Goal: Find specific page/section: Find specific page/section

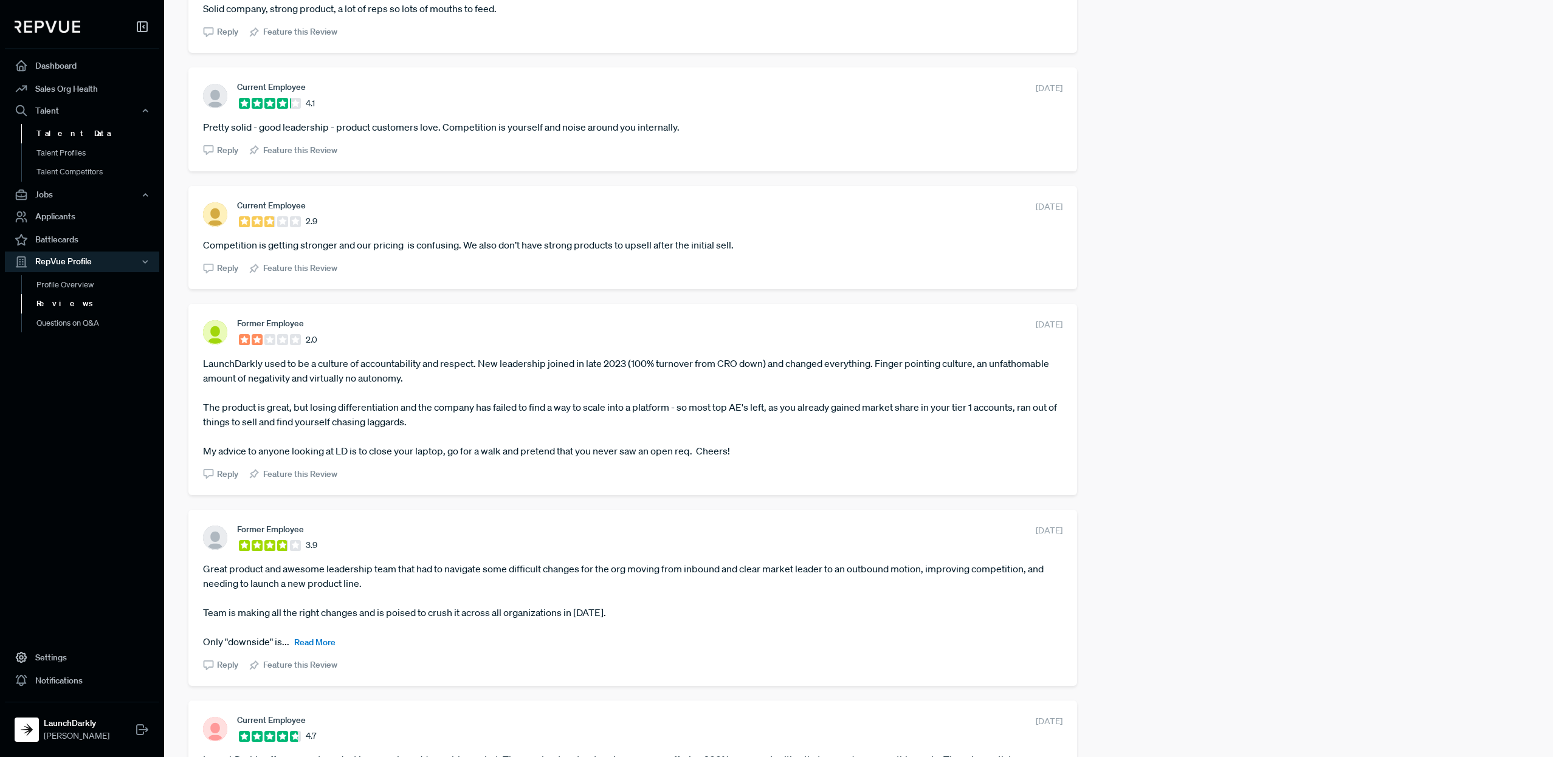
scroll to position [986, 0]
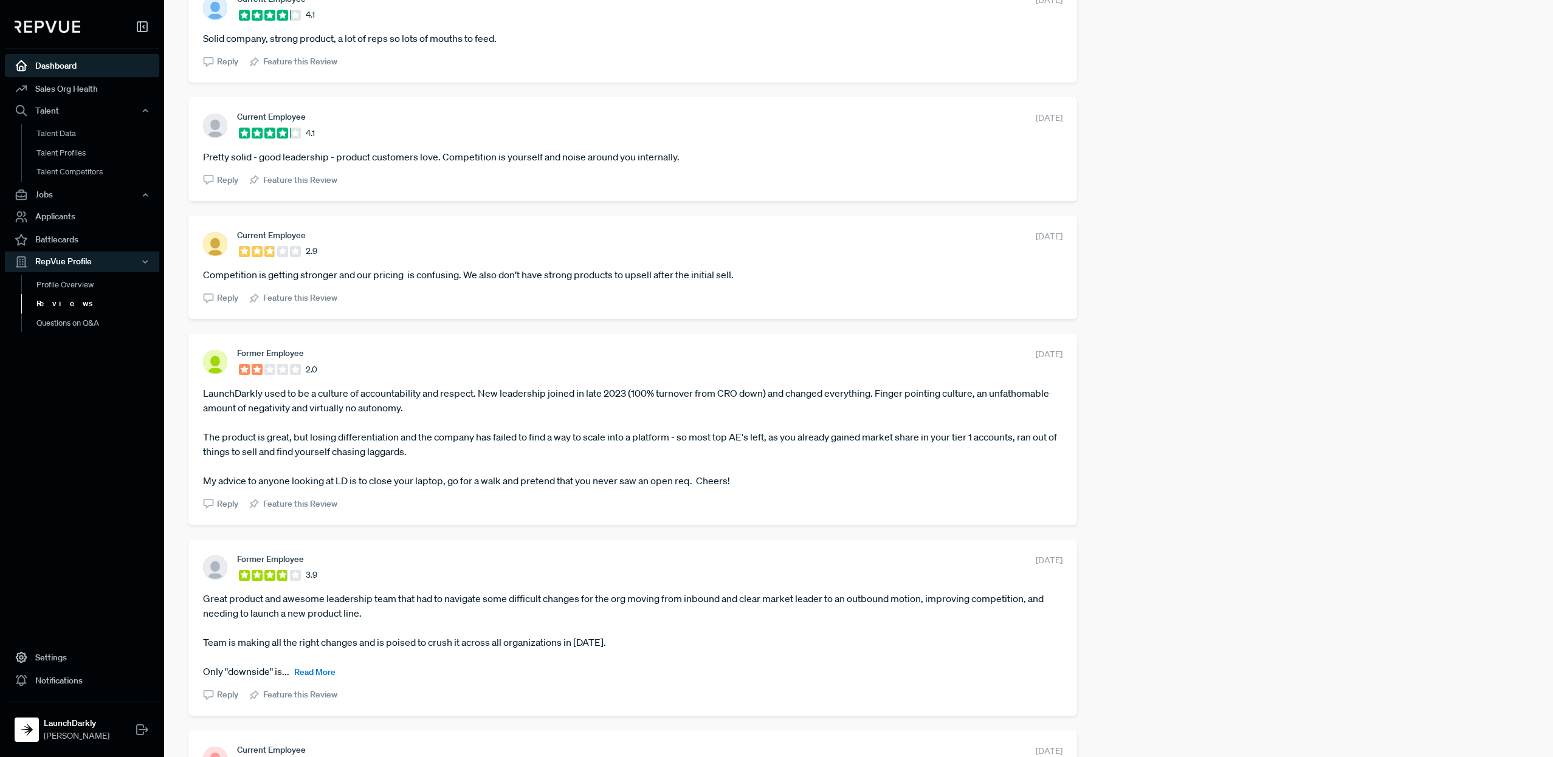
click at [60, 66] on link "Dashboard" at bounding box center [82, 65] width 154 height 23
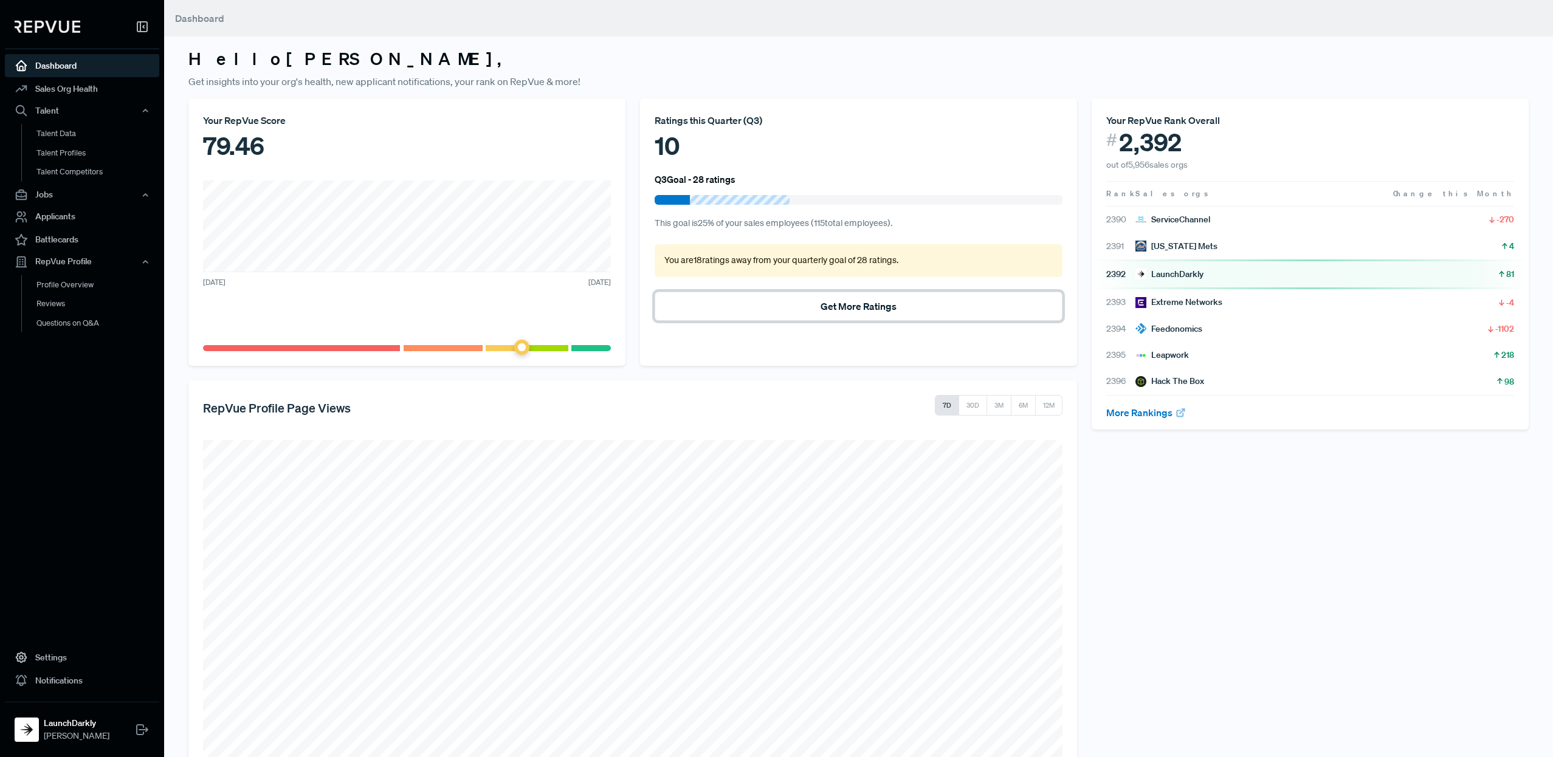
click at [826, 303] on button "Get More Ratings" at bounding box center [859, 306] width 408 height 29
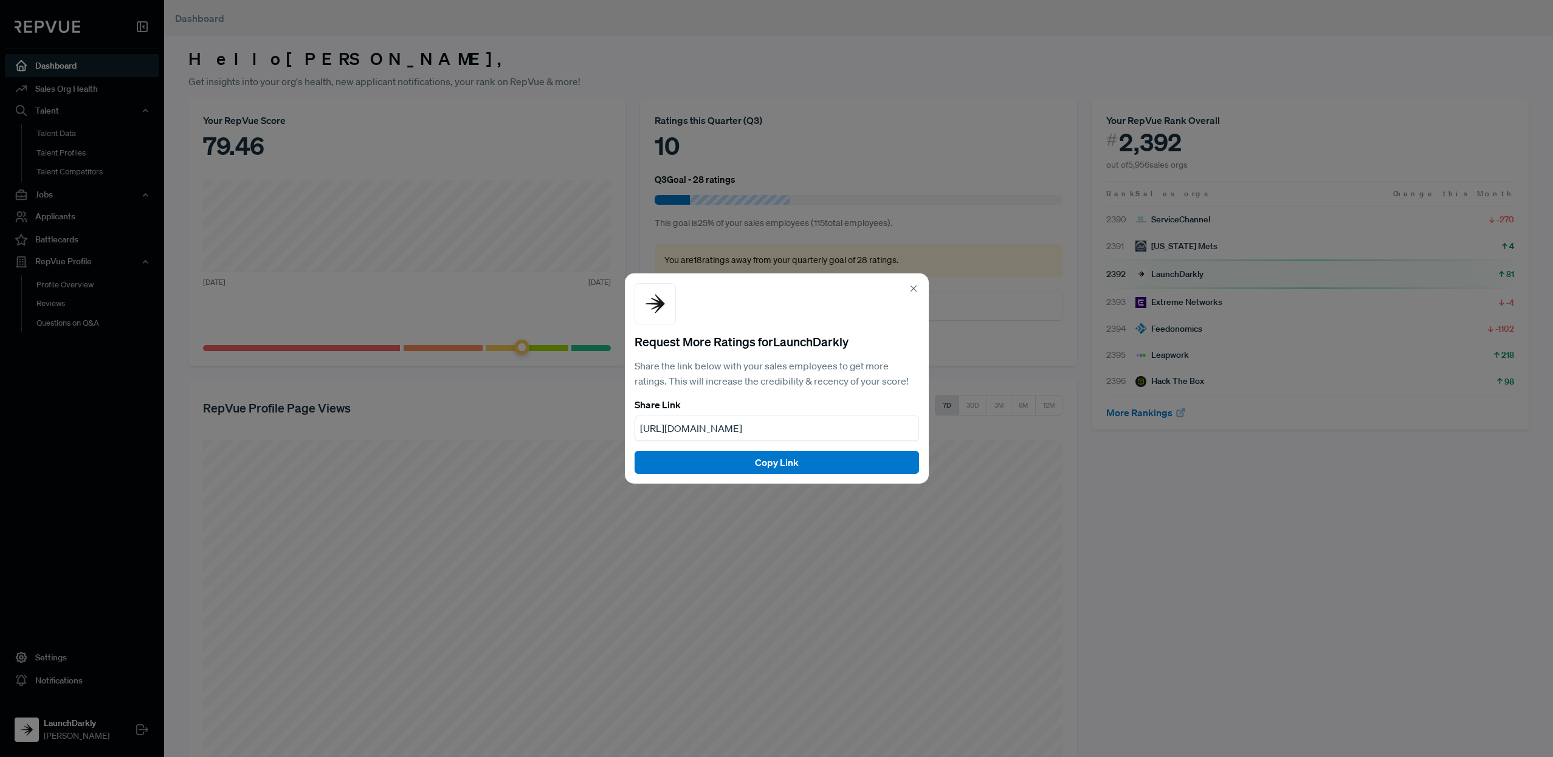
click at [911, 286] on use at bounding box center [913, 288] width 5 height 5
